Goal: Information Seeking & Learning: Learn about a topic

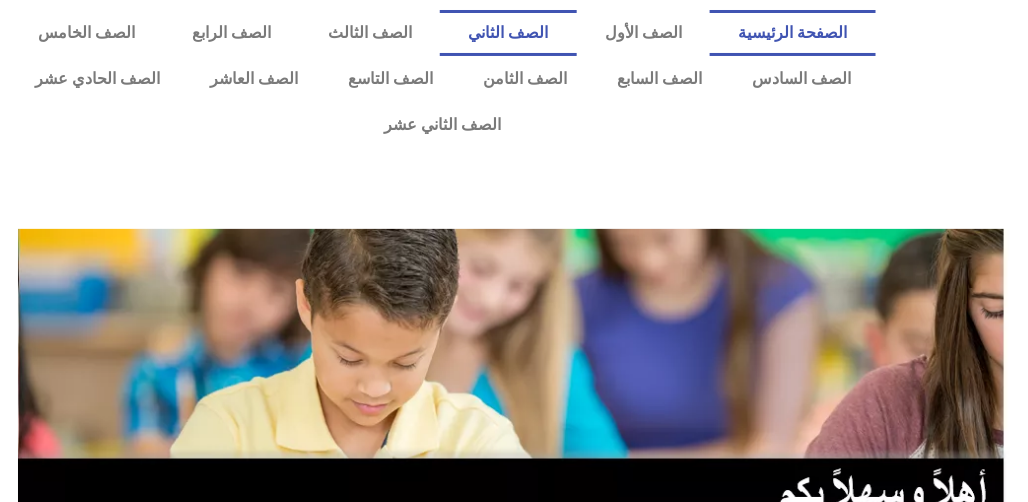
click at [552, 32] on link "الصف الثاني" at bounding box center [508, 33] width 137 height 46
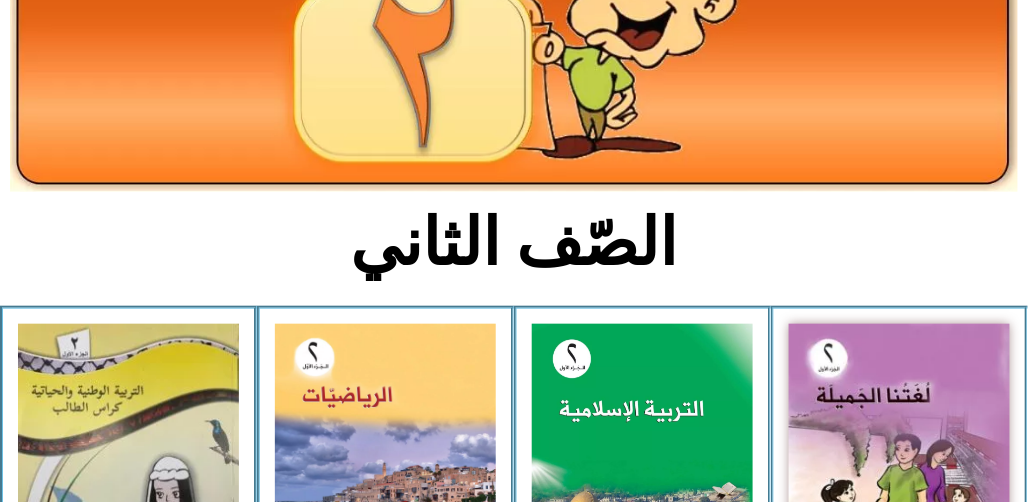
scroll to position [306, 0]
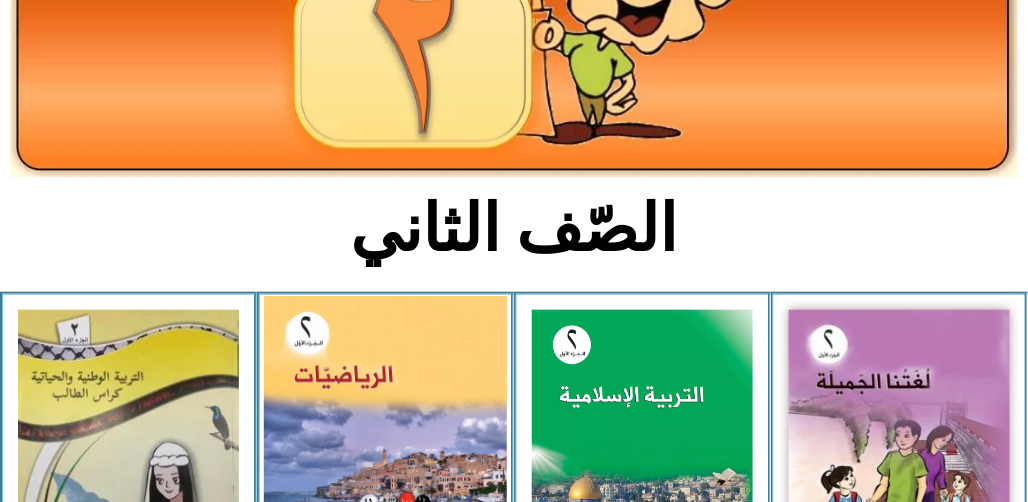
click at [403, 306] on img at bounding box center [385, 446] width 243 height 301
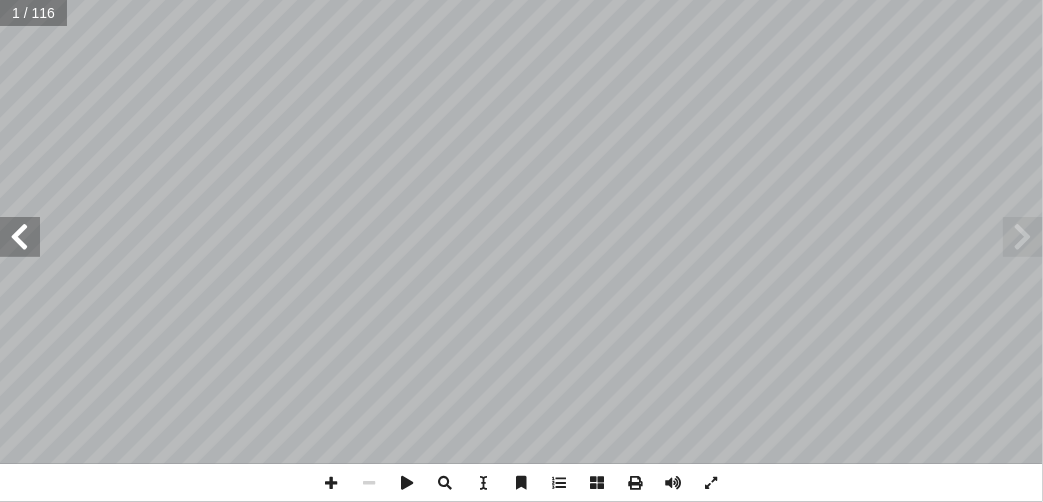
click at [18, 256] on span at bounding box center [20, 237] width 40 height 40
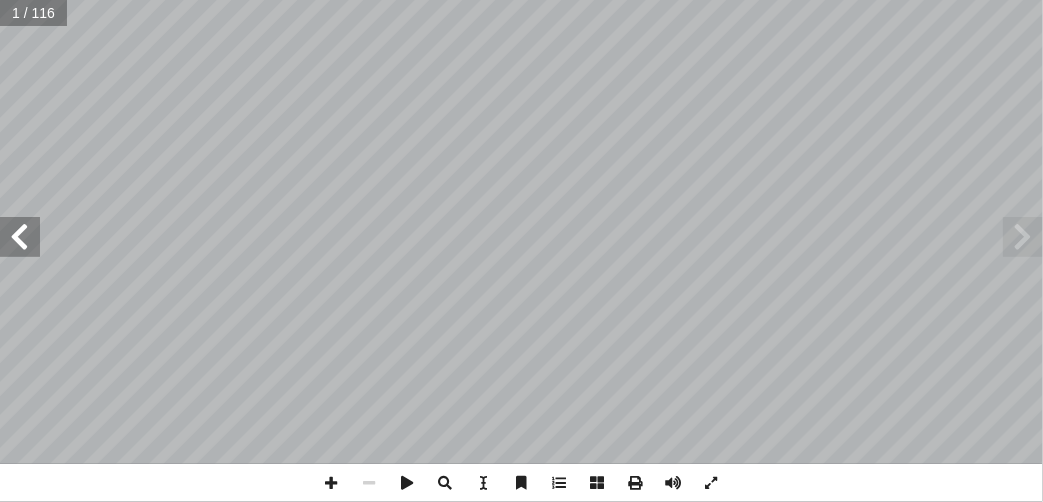
click at [18, 256] on span at bounding box center [20, 237] width 40 height 40
